Goal: Task Accomplishment & Management: Manage account settings

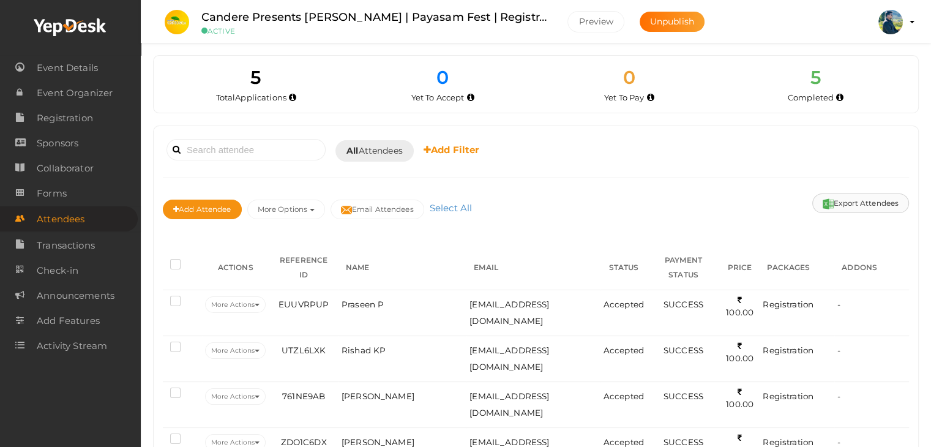
click at [844, 201] on button "Export Attendees" at bounding box center [861, 203] width 97 height 20
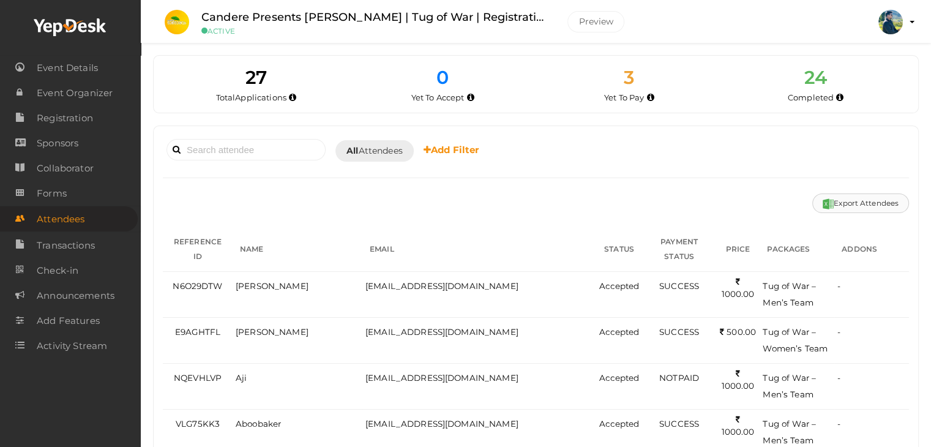
click at [865, 203] on button "Export Attendees" at bounding box center [861, 203] width 97 height 20
